Goal: Task Accomplishment & Management: Manage account settings

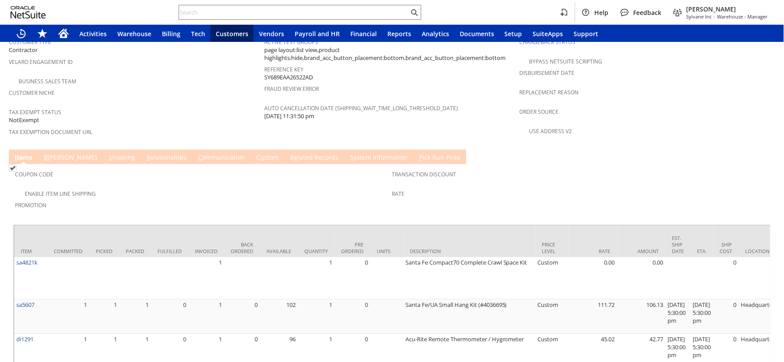
scroll to position [755, 0]
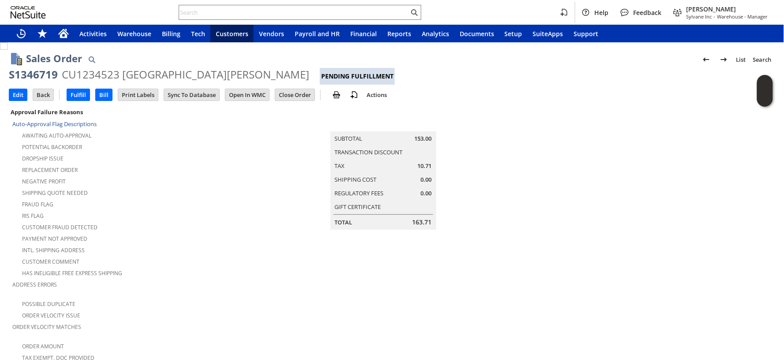
drag, startPoint x: 219, startPoint y: 158, endPoint x: 223, endPoint y: 154, distance: 5.9
click at [219, 158] on div "Dropship Issue" at bounding box center [138, 157] width 252 height 11
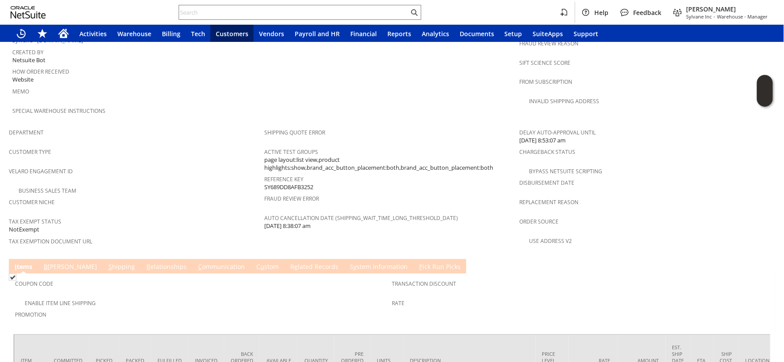
scroll to position [529, 0]
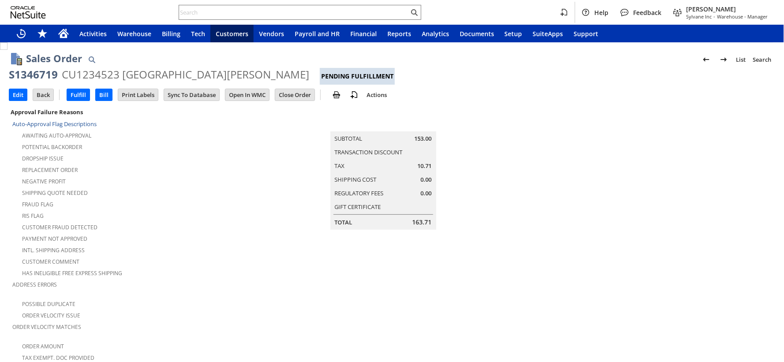
scroll to position [527, 0]
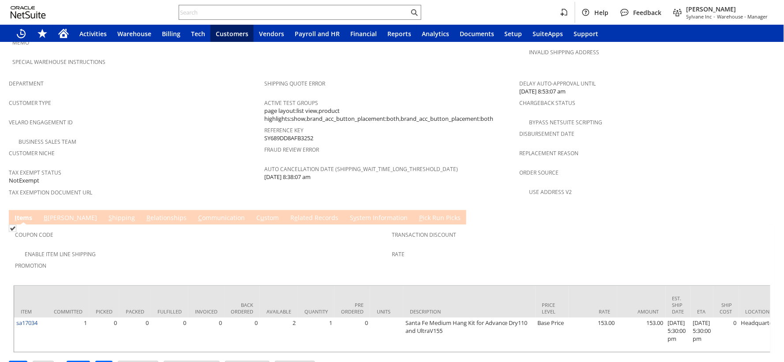
click at [177, 136] on div "Business Sales Team" at bounding box center [137, 141] width 256 height 11
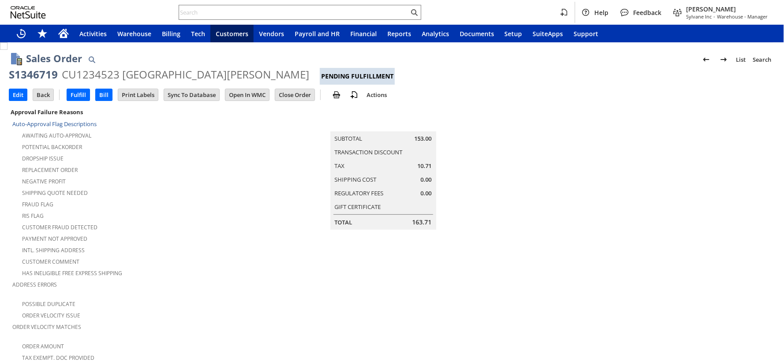
scroll to position [529, 0]
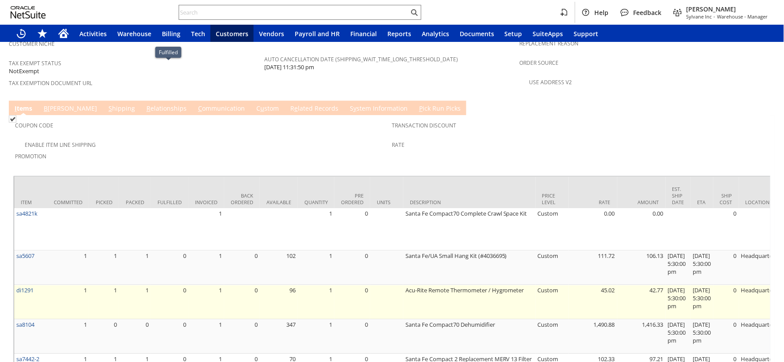
scroll to position [755, 0]
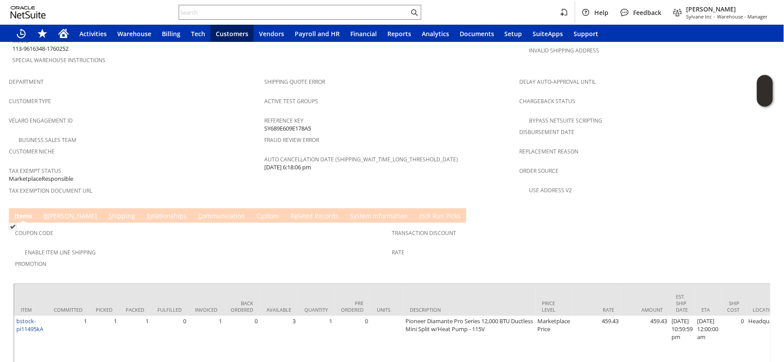
click at [294, 212] on span "e" at bounding box center [296, 216] width 4 height 8
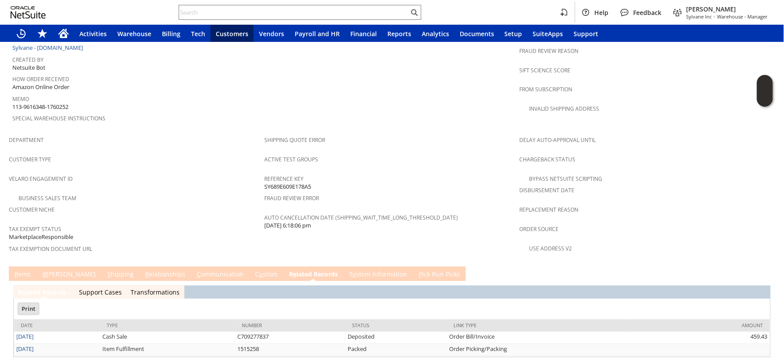
click at [18, 267] on td "I tems" at bounding box center [23, 274] width 28 height 15
click at [23, 271] on link "I tems" at bounding box center [22, 276] width 21 height 10
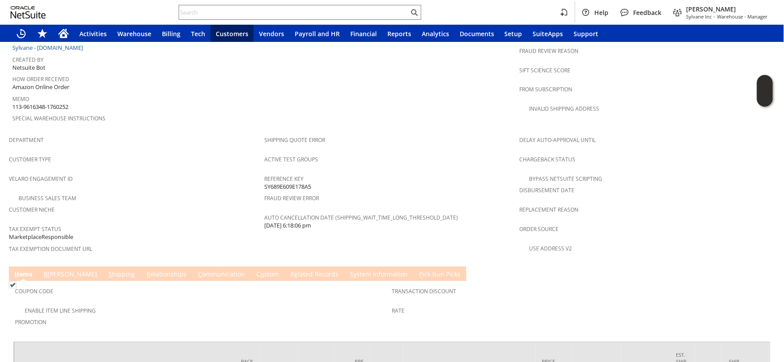
scroll to position [553, 0]
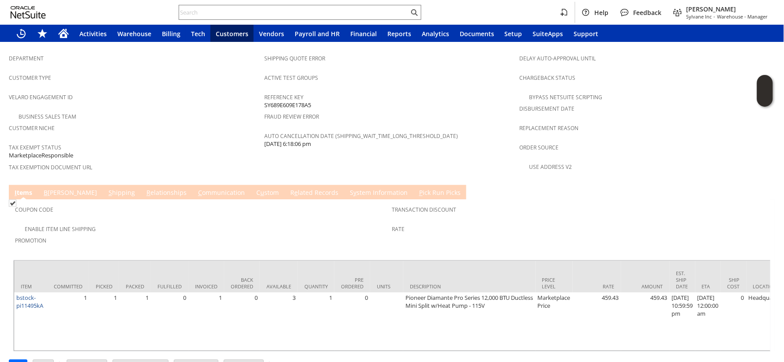
click at [288, 188] on link "R e lated Records" at bounding box center [314, 193] width 53 height 10
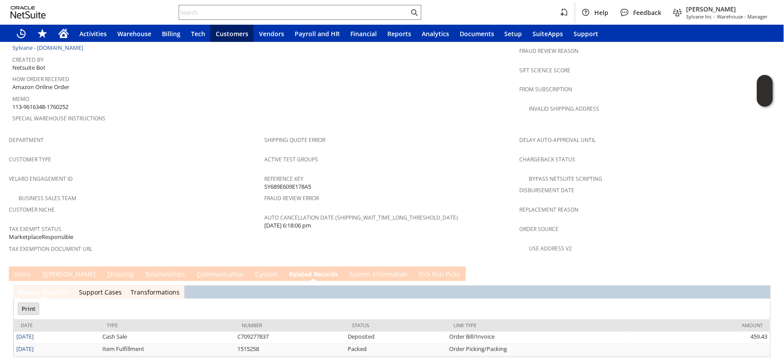
scroll to position [0, 0]
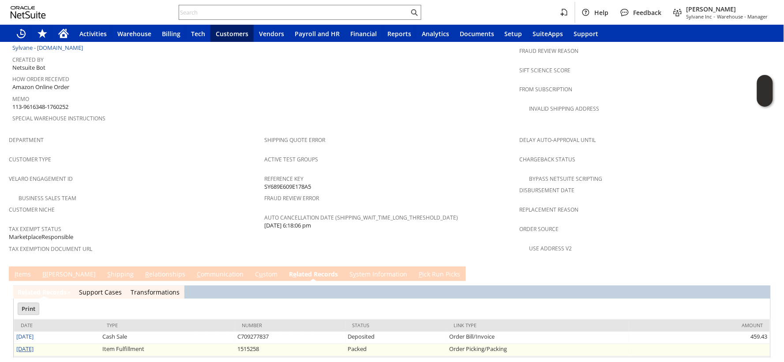
click at [30, 346] on link "[DATE]" at bounding box center [24, 350] width 17 height 8
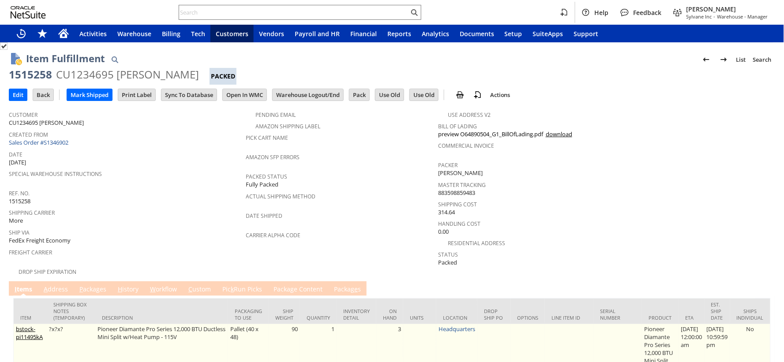
drag, startPoint x: 15, startPoint y: 334, endPoint x: 30, endPoint y: 327, distance: 16.8
click at [31, 340] on td "bstock-pi11495kA" at bounding box center [30, 353] width 33 height 58
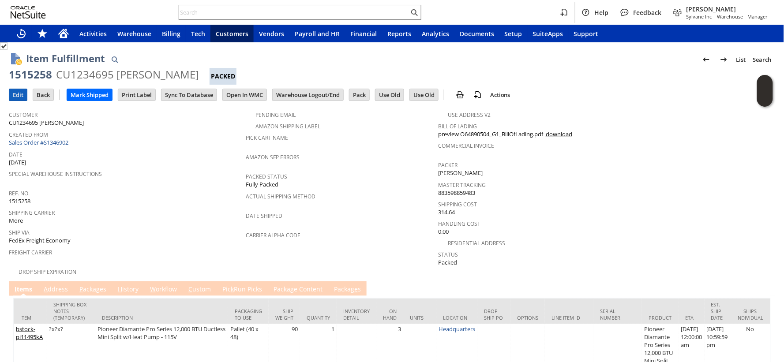
click at [22, 96] on input "Edit" at bounding box center [18, 94] width 18 height 11
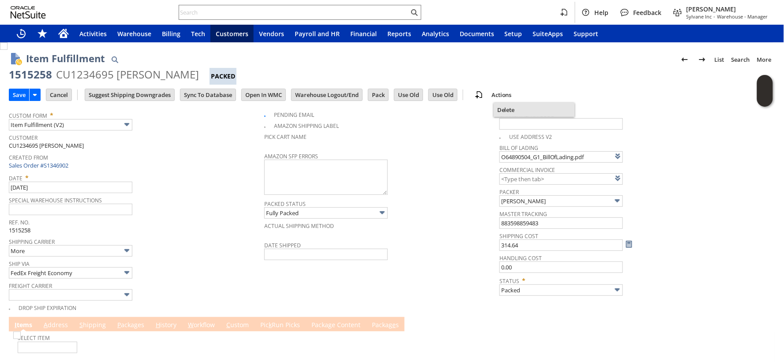
click at [513, 111] on span "Delete" at bounding box center [534, 110] width 74 height 8
